Goal: Navigation & Orientation: Understand site structure

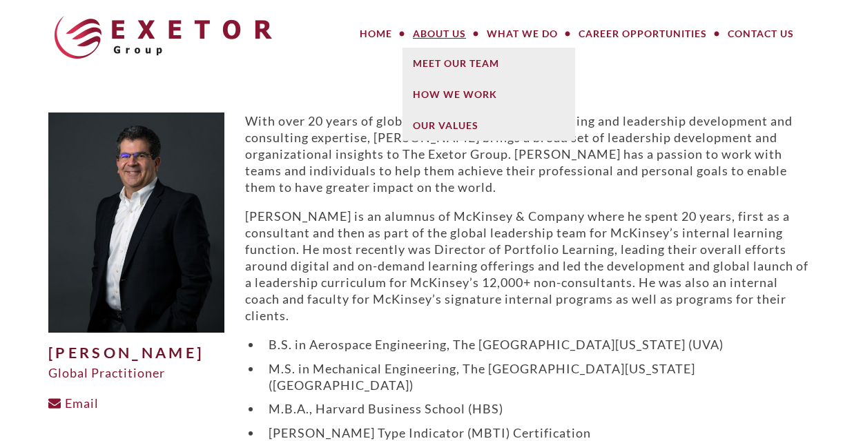
click at [443, 31] on link "About Us" at bounding box center [440, 34] width 74 height 28
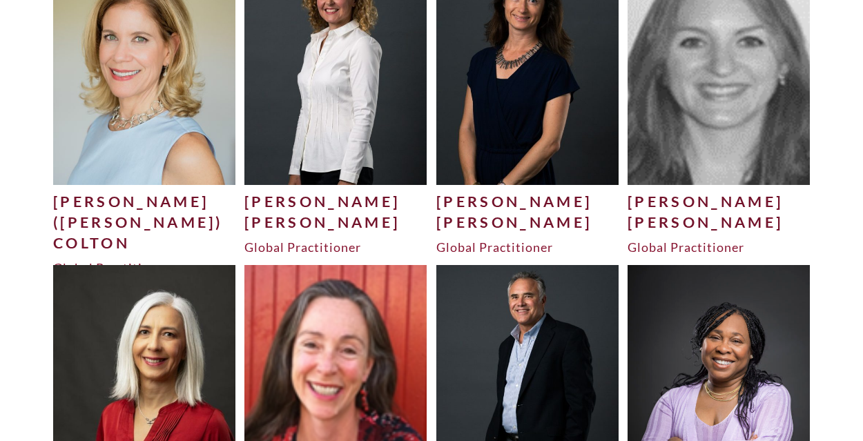
scroll to position [1726, 0]
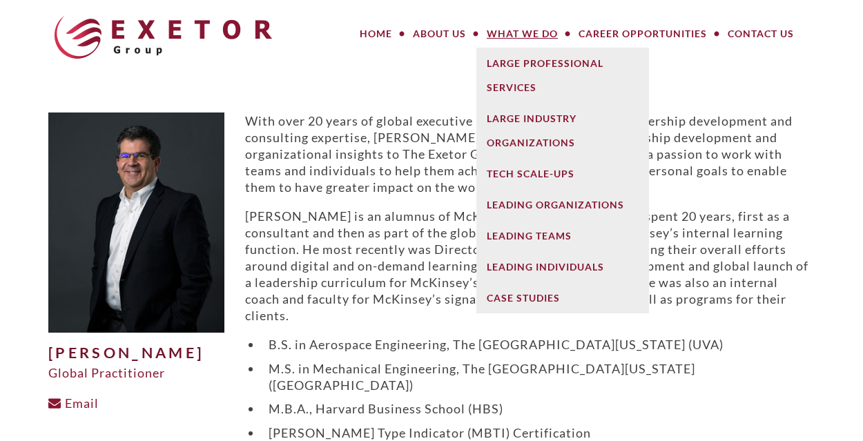
click at [547, 32] on link "What We Do" at bounding box center [522, 34] width 92 height 28
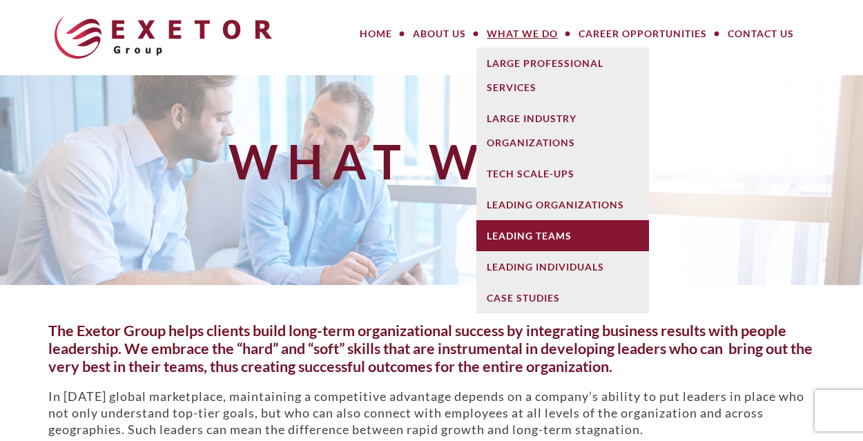
click at [522, 239] on link "Leading Teams" at bounding box center [562, 235] width 173 height 31
